Goal: Information Seeking & Learning: Learn about a topic

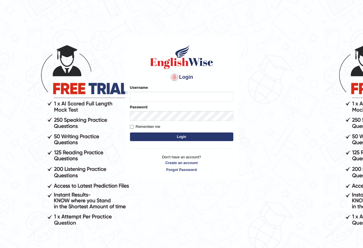
click at [294, 95] on body "Login Please fix the following errors: Username Password Remember me Login Don'…" at bounding box center [181, 142] width 363 height 248
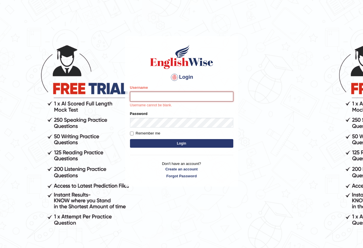
click at [150, 98] on input "Username" at bounding box center [181, 97] width 103 height 10
type input "NARENDRASINGH"
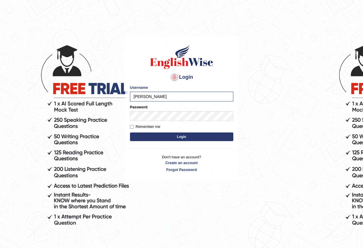
click at [199, 139] on button "Login" at bounding box center [181, 136] width 103 height 9
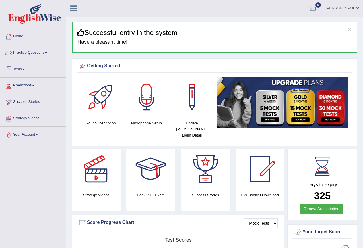
click at [47, 52] on span at bounding box center [46, 52] width 2 height 1
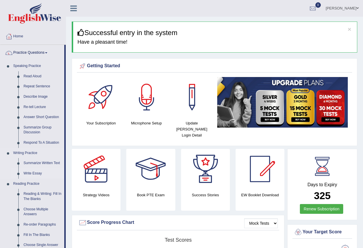
click at [30, 172] on link "Write Essay" at bounding box center [42, 173] width 43 height 10
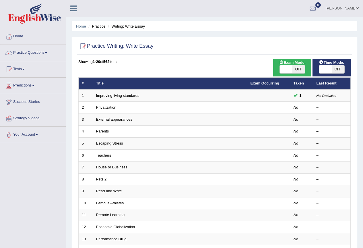
click at [299, 71] on span "OFF" at bounding box center [298, 69] width 13 height 8
checkbox input "true"
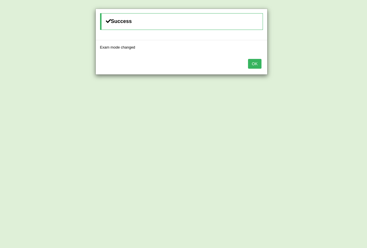
click at [253, 63] on button "OK" at bounding box center [254, 64] width 13 height 10
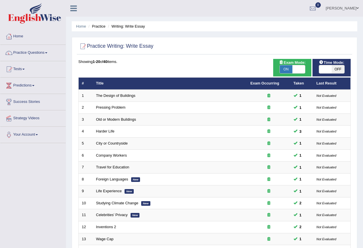
click at [336, 69] on span "OFF" at bounding box center [338, 69] width 13 height 8
checkbox input "true"
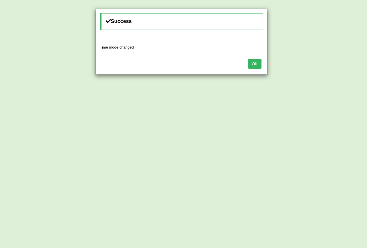
click at [258, 65] on button "OK" at bounding box center [254, 64] width 13 height 10
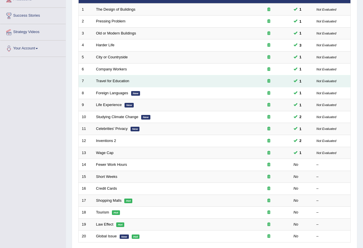
scroll to position [132, 0]
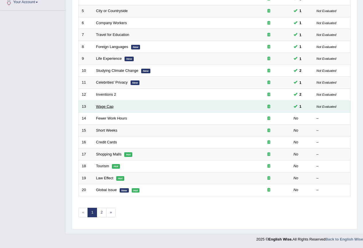
click at [104, 107] on link "Wage Cap" at bounding box center [105, 106] width 18 height 4
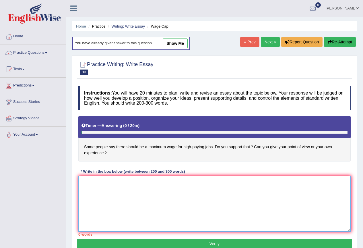
click at [87, 191] on textarea at bounding box center [214, 204] width 272 height 56
type textarea "o"
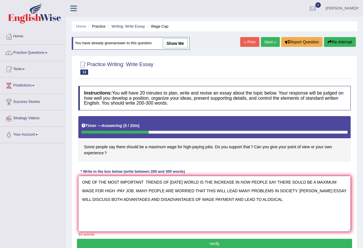
click at [255, 200] on textarea "ONE OF THE MOST IMPORTANT TRENDS OF TODAY'S WORLD IS THE INCREASE IN HOW PEOPLE…" at bounding box center [214, 204] width 272 height 56
click at [280, 202] on textarea "ONE OF THE MOST IMPORTANT TRENDS OF TODAY'S WORLD IS THE INCREASE IN HOW PEOPLE…" at bounding box center [214, 204] width 272 height 56
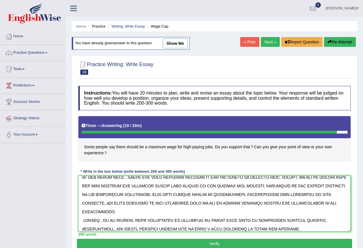
scroll to position [65, 0]
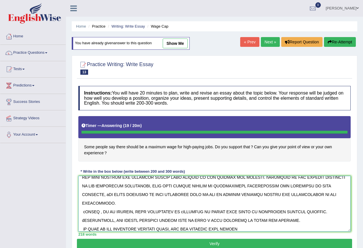
type textarea "ONE OF THE MOST IMPORTANT TRENDS OF TODAY'S WORLD IS THE INCREASE IN HOW PEOPLE…"
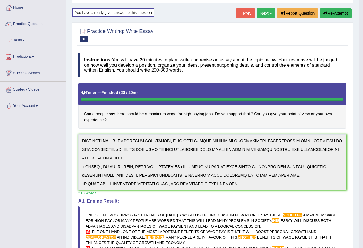
scroll to position [0, 0]
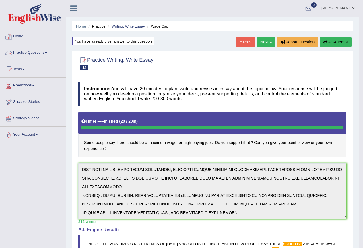
click at [49, 54] on link "Practice Questions" at bounding box center [32, 52] width 65 height 14
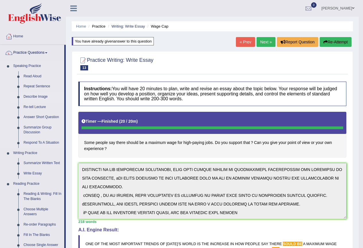
click at [34, 97] on link "Describe Image" at bounding box center [42, 97] width 43 height 10
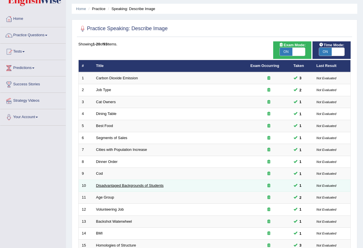
scroll to position [75, 0]
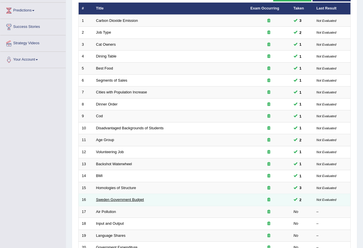
click at [114, 198] on link "Sweden Government Budget" at bounding box center [120, 199] width 48 height 4
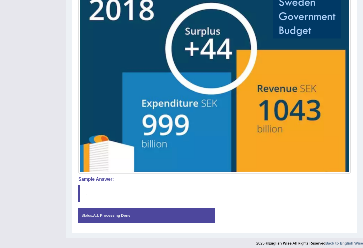
scroll to position [120, 0]
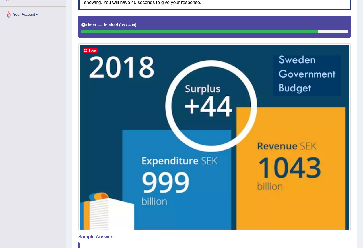
click at [89, 50] on span "Save" at bounding box center [90, 51] width 15 height 6
click at [86, 48] on span "Save" at bounding box center [90, 51] width 15 height 6
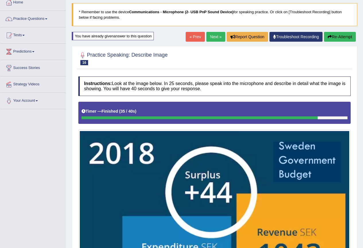
click at [342, 37] on button "Re-Attempt" at bounding box center [340, 37] width 32 height 10
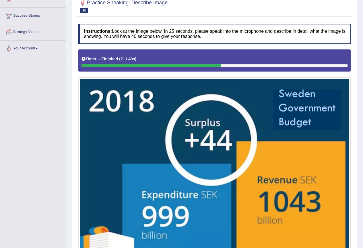
scroll to position [29, 0]
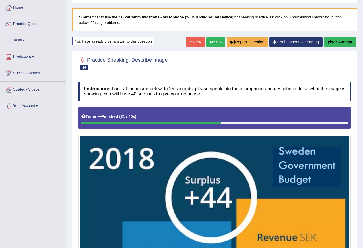
click at [210, 39] on link "Next »" at bounding box center [215, 42] width 19 height 10
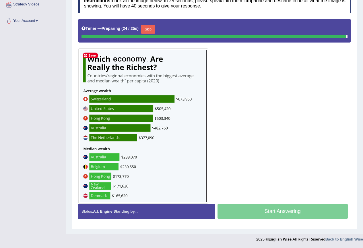
scroll to position [112, 0]
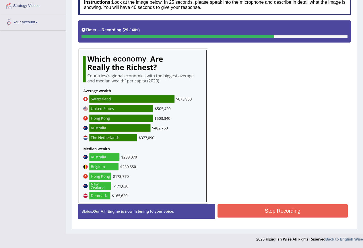
click at [272, 210] on button "Stop Recording" at bounding box center [283, 210] width 131 height 13
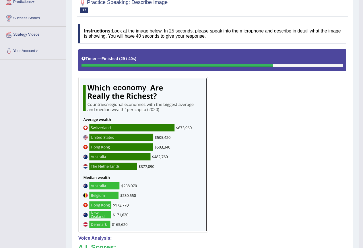
scroll to position [0, 0]
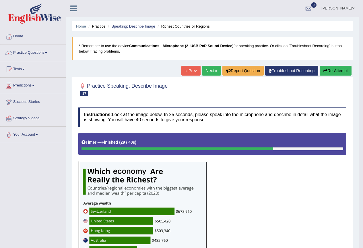
click at [336, 72] on button "Re-Attempt" at bounding box center [336, 71] width 32 height 10
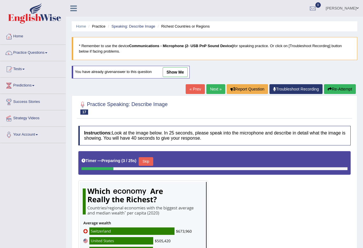
click at [148, 163] on button "Skip" at bounding box center [146, 161] width 14 height 9
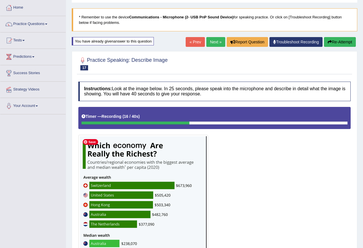
scroll to position [115, 0]
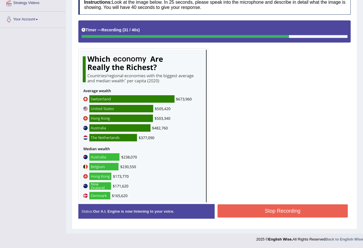
click at [280, 213] on button "Stop Recording" at bounding box center [283, 210] width 131 height 13
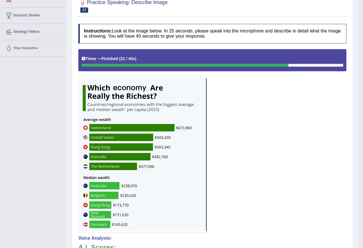
scroll to position [0, 0]
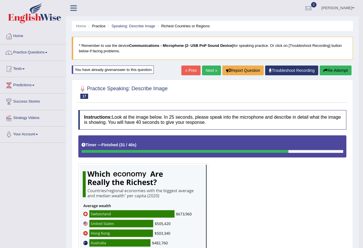
click at [49, 54] on link "Practice Questions" at bounding box center [32, 51] width 65 height 14
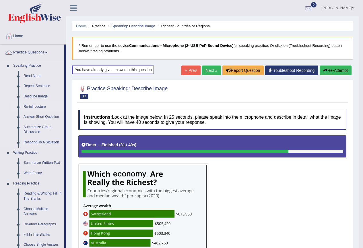
click at [37, 107] on link "Re-tell Lecture" at bounding box center [42, 107] width 43 height 10
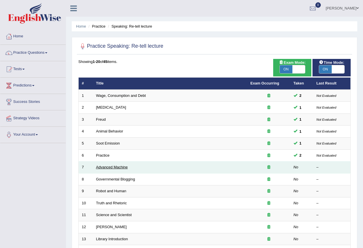
click at [103, 168] on link "Advanced Machine" at bounding box center [112, 167] width 32 height 4
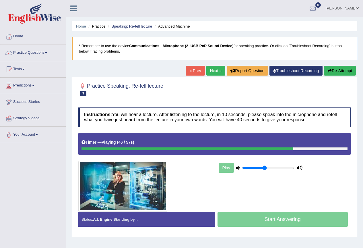
click at [225, 167] on div "Play" at bounding box center [261, 167] width 86 height 14
click at [301, 166] on icon at bounding box center [300, 168] width 6 height 4
drag, startPoint x: 298, startPoint y: 167, endPoint x: 288, endPoint y: 169, distance: 10.5
click at [288, 169] on div "Play" at bounding box center [261, 167] width 86 height 14
click at [288, 169] on input "range" at bounding box center [268, 167] width 52 height 5
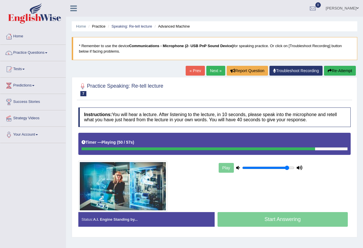
click at [288, 169] on input "range" at bounding box center [268, 167] width 52 height 5
click at [290, 169] on input "range" at bounding box center [268, 167] width 52 height 5
click at [292, 168] on input "range" at bounding box center [268, 167] width 52 height 5
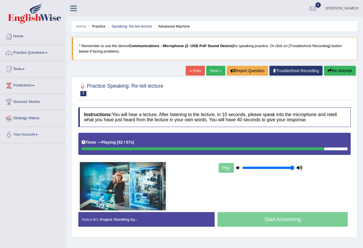
click at [298, 166] on icon at bounding box center [300, 168] width 6 height 4
click at [237, 167] on icon at bounding box center [238, 168] width 4 height 4
type input "0.05"
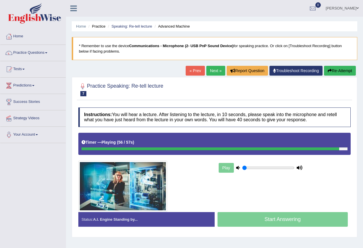
click at [246, 168] on input "range" at bounding box center [268, 167] width 52 height 5
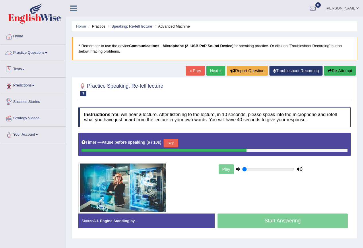
click at [49, 51] on link "Practice Questions" at bounding box center [32, 52] width 65 height 14
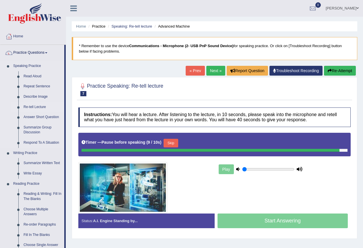
click at [38, 105] on link "Re-tell Lecture" at bounding box center [42, 107] width 43 height 10
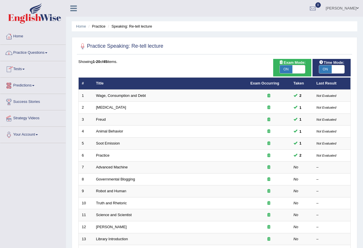
click at [49, 54] on link "Practice Questions" at bounding box center [32, 52] width 65 height 14
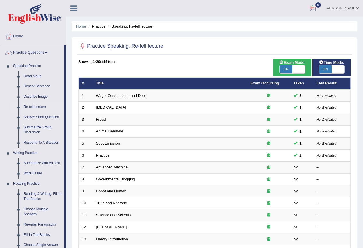
click at [350, 8] on link "Narendra Singh" at bounding box center [342, 7] width 42 height 15
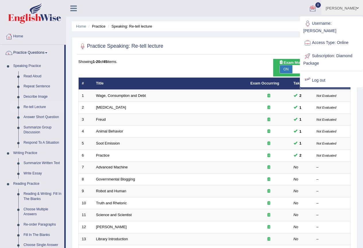
click at [316, 82] on link "Log out" at bounding box center [332, 80] width 62 height 13
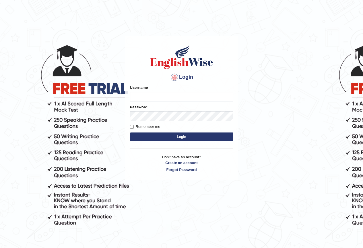
scroll to position [49, 0]
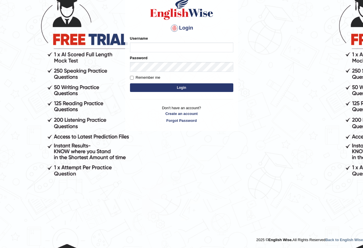
scroll to position [49, 0]
